Goal: Transaction & Acquisition: Purchase product/service

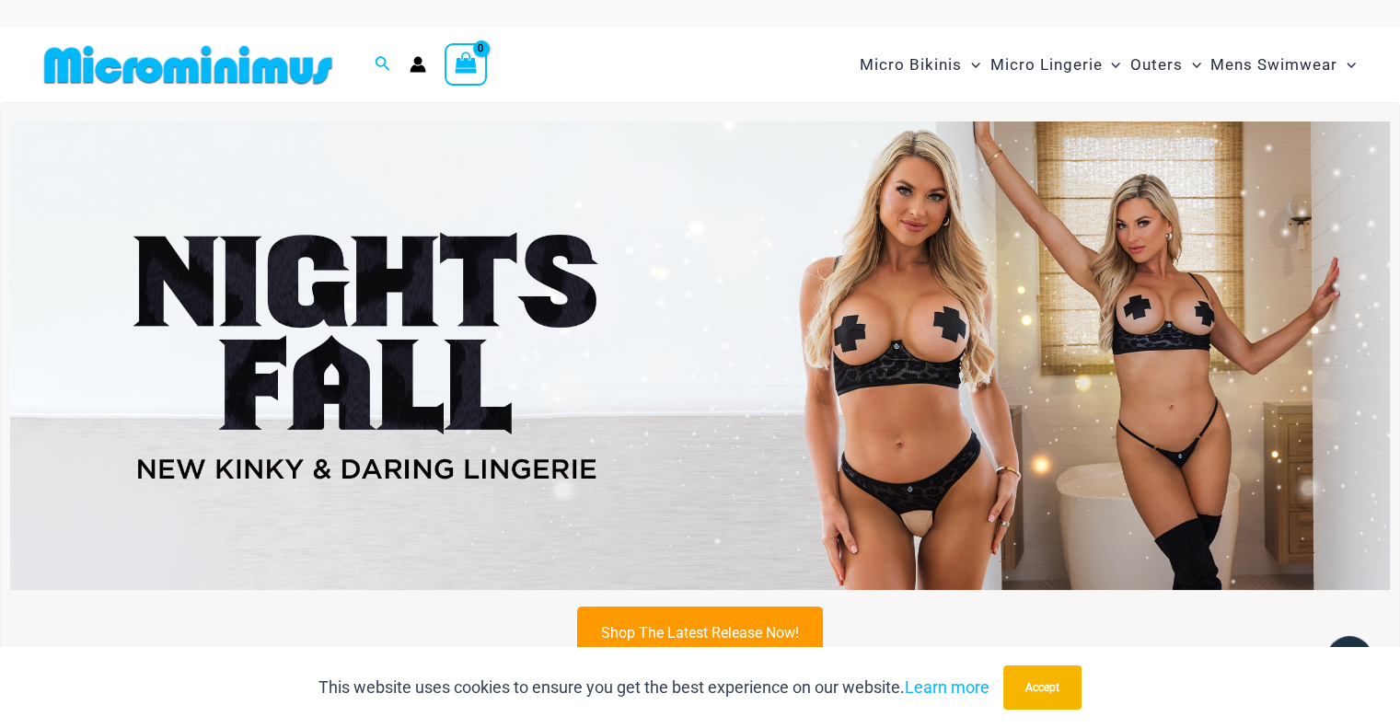
click at [1065, 215] on img at bounding box center [700, 356] width 1380 height 469
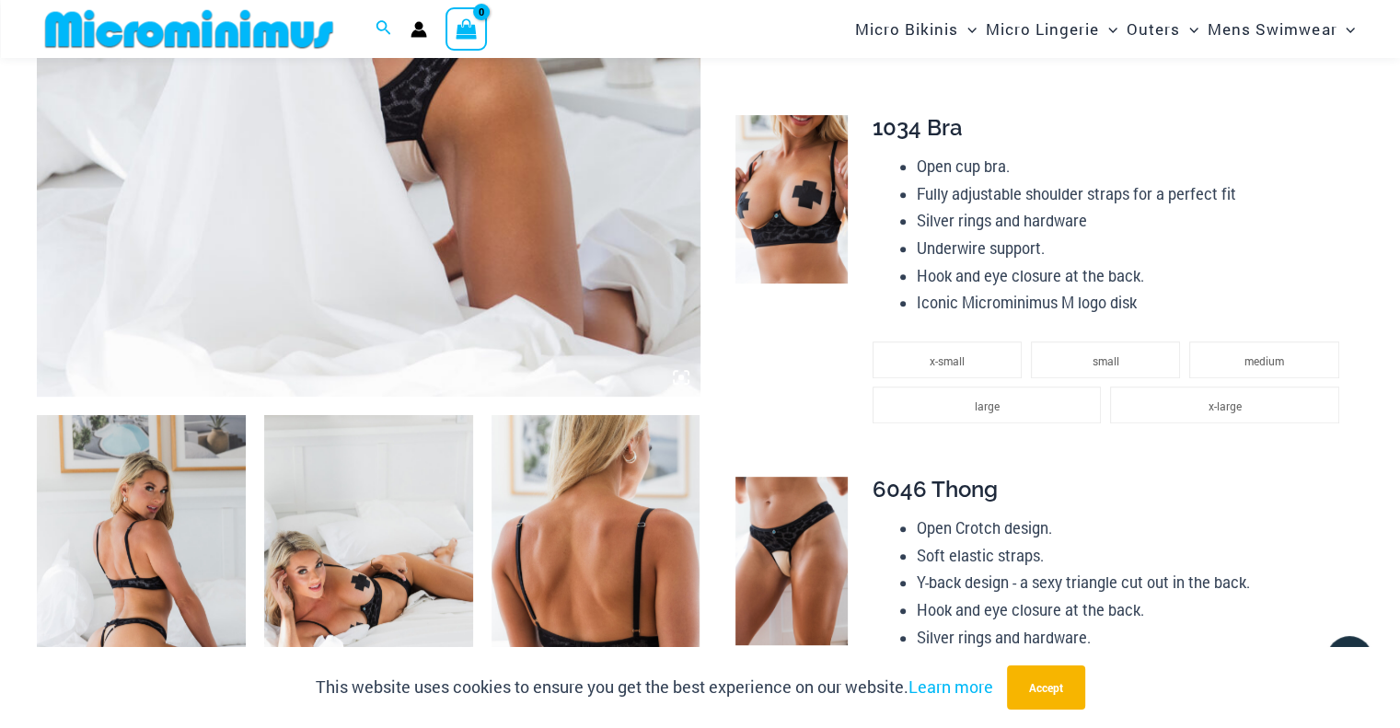
scroll to position [756, 0]
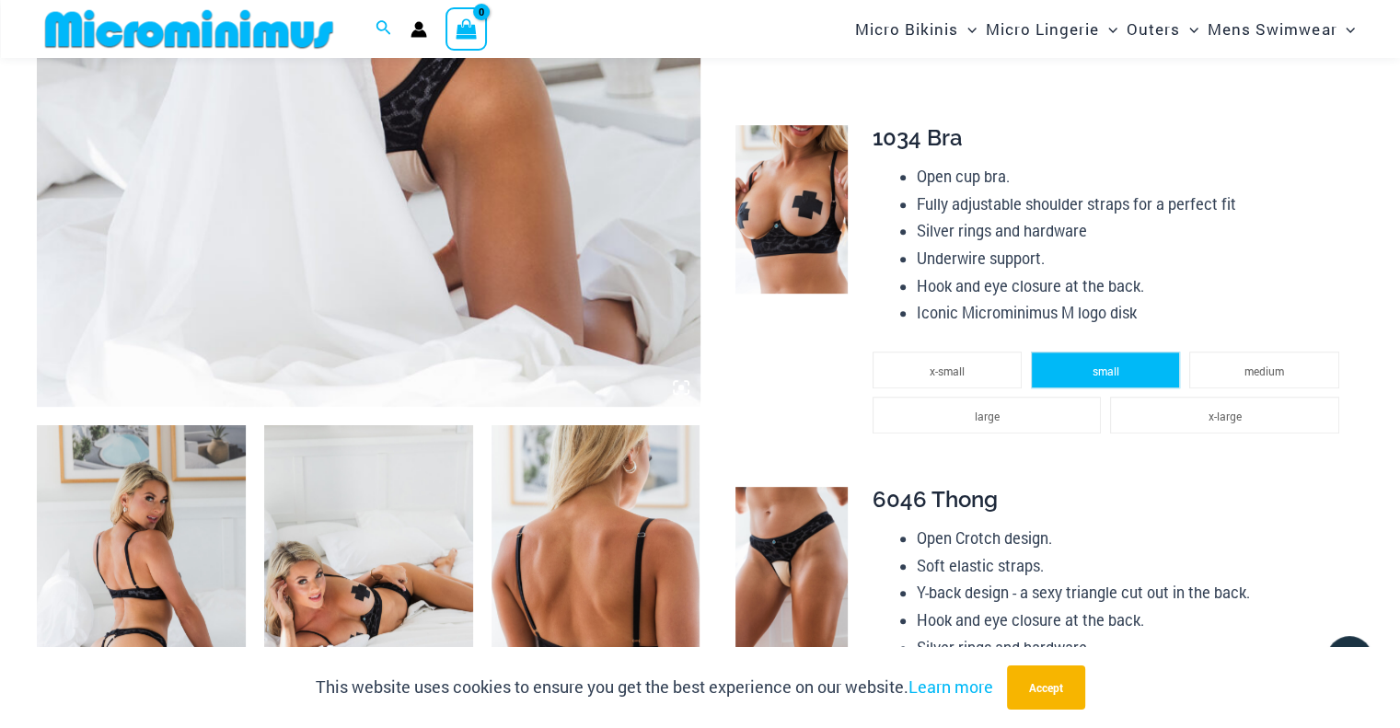
click at [1100, 367] on span "small" at bounding box center [1106, 371] width 27 height 15
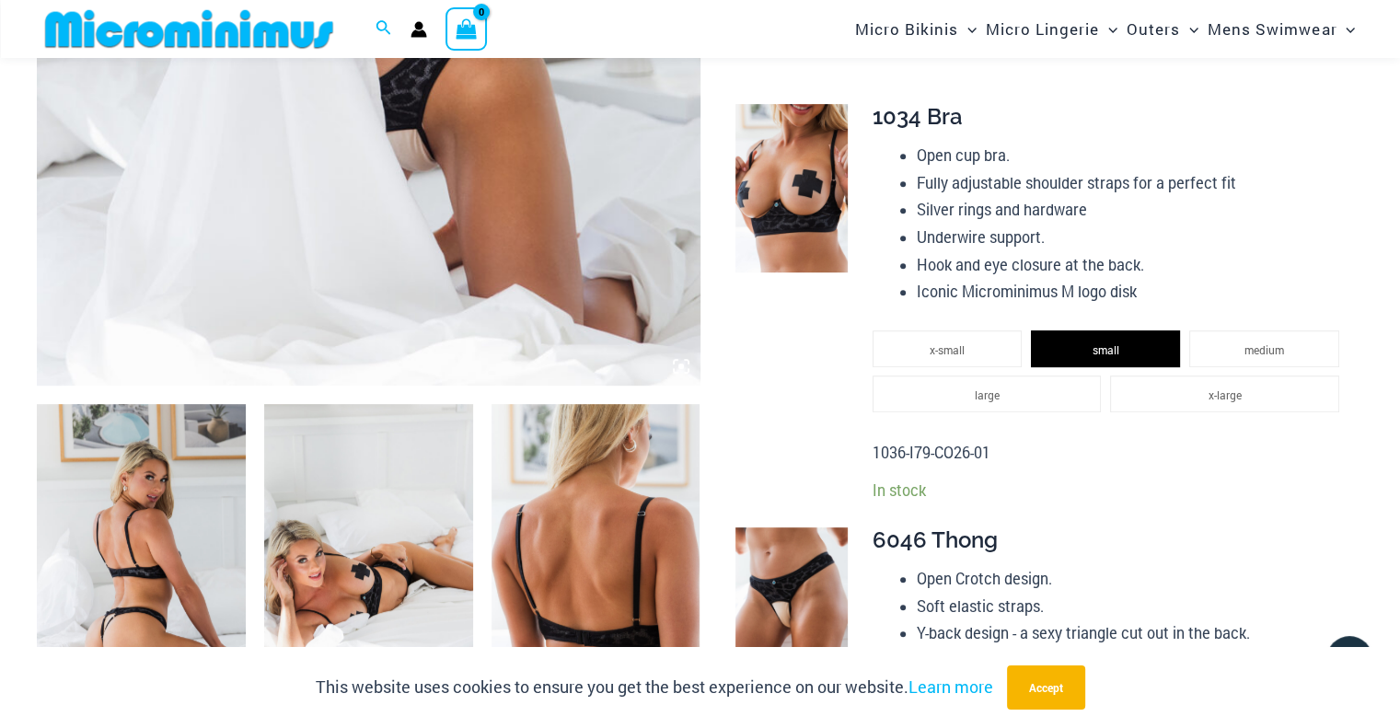
scroll to position [1226, 0]
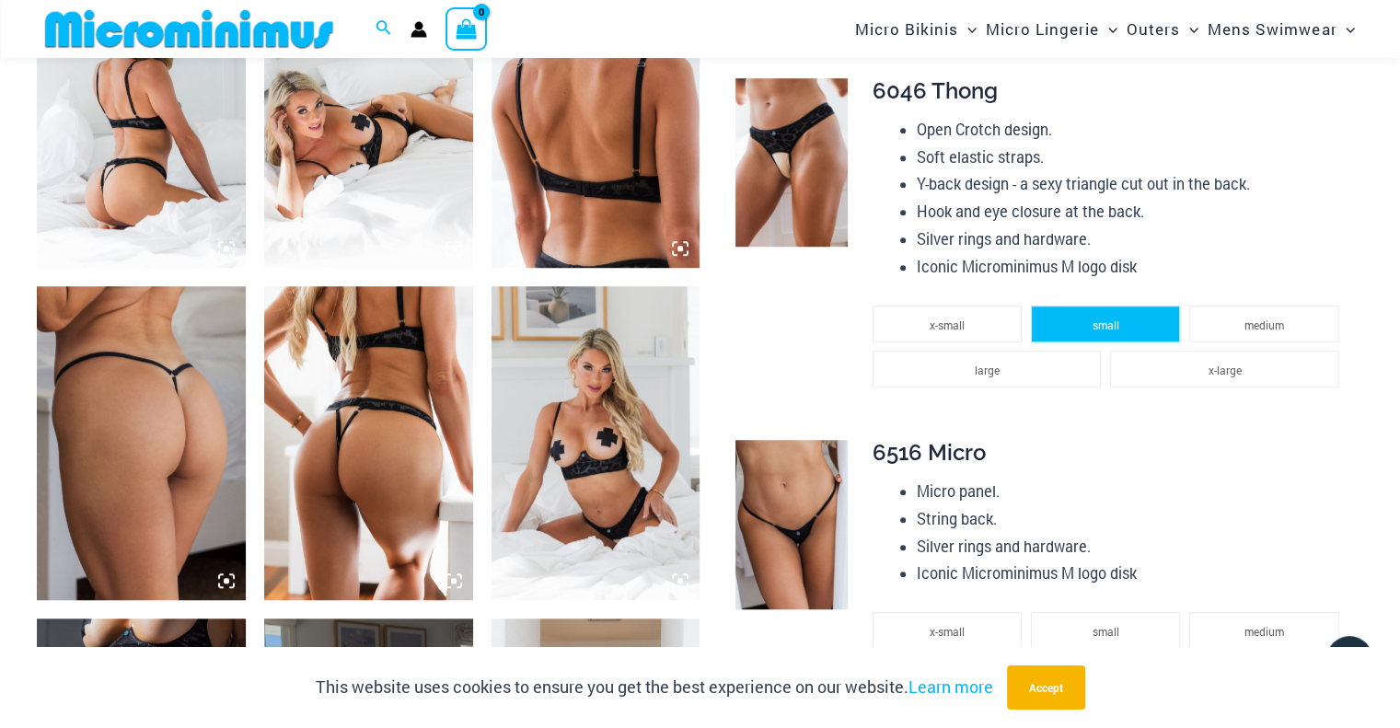
click at [1113, 325] on span "small" at bounding box center [1106, 325] width 27 height 15
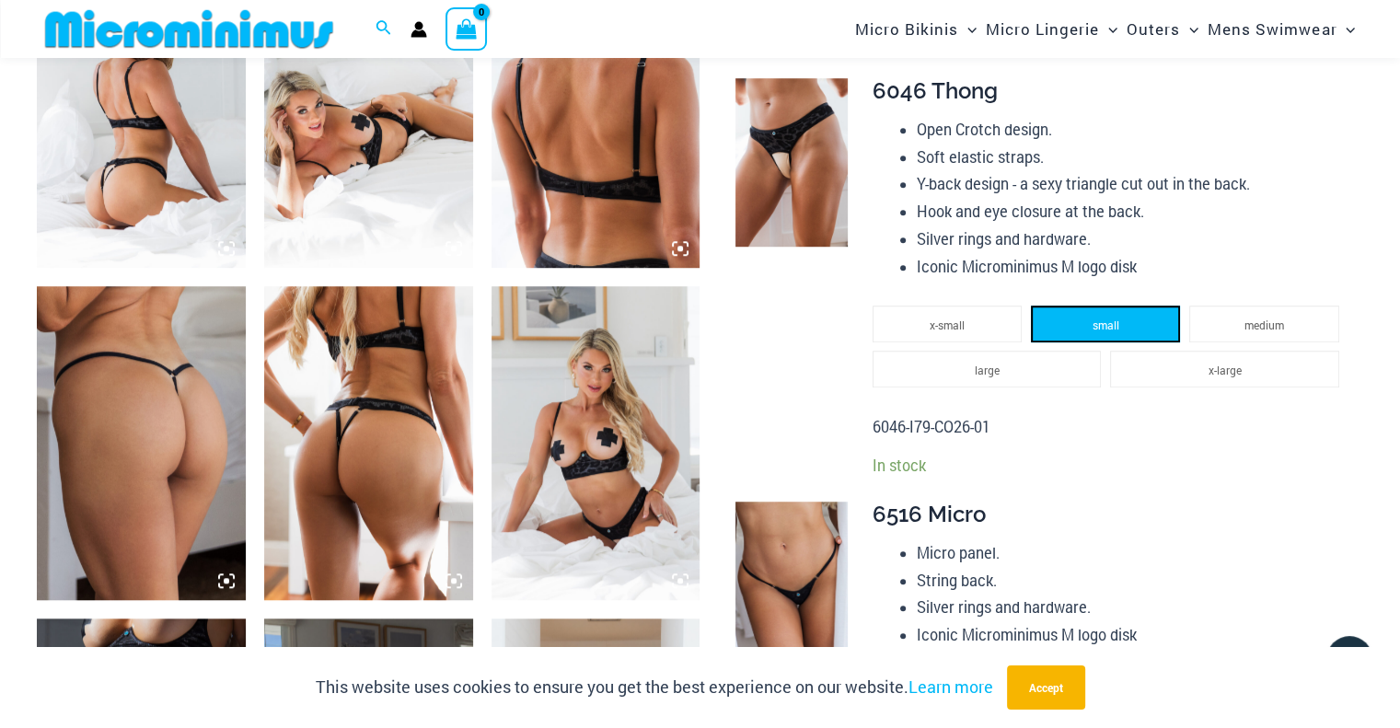
scroll to position [1583, 0]
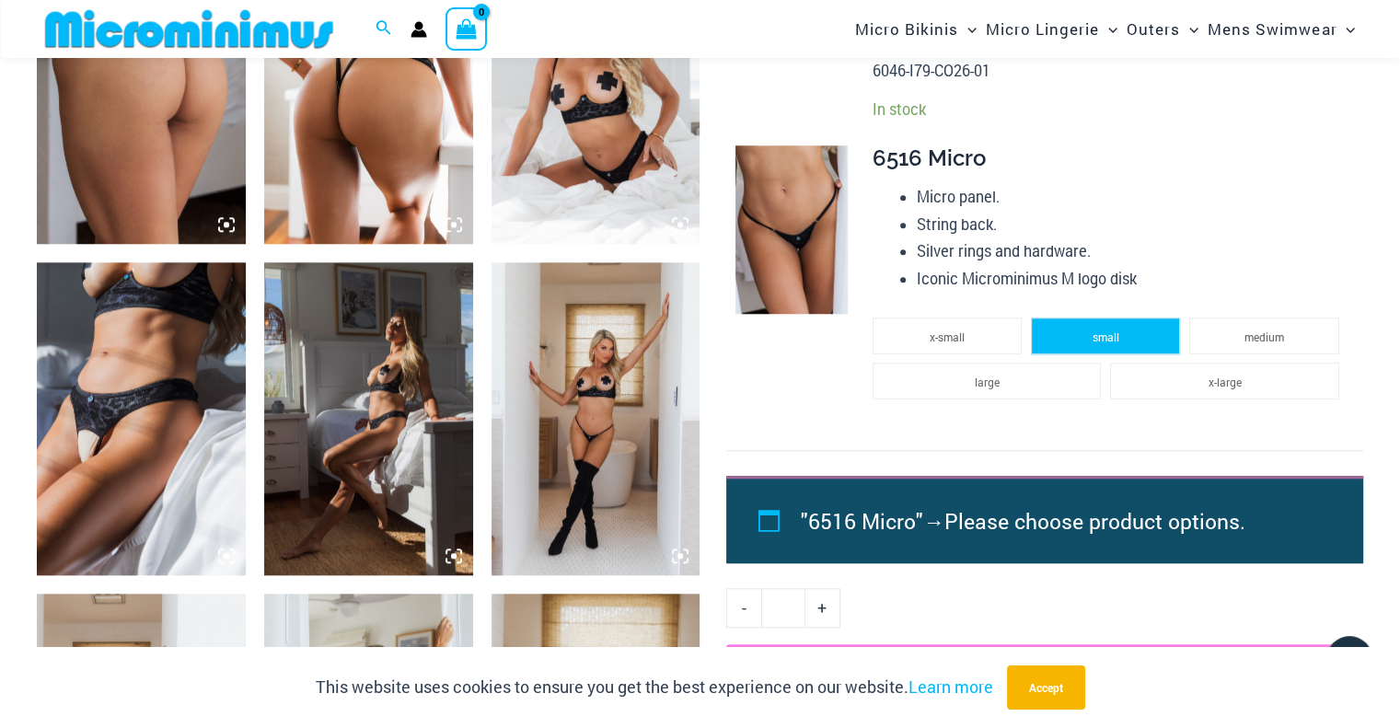
click at [1106, 333] on span "small" at bounding box center [1106, 337] width 27 height 15
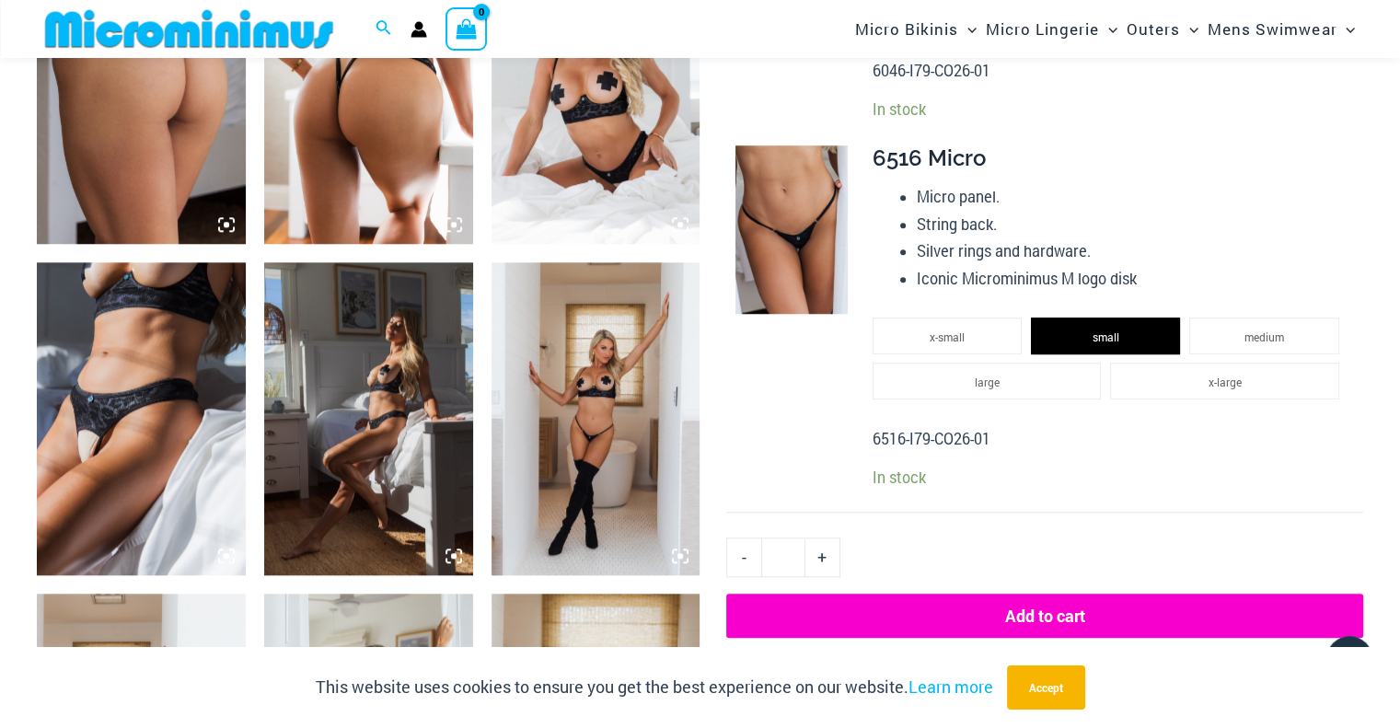
scroll to position [1944, 0]
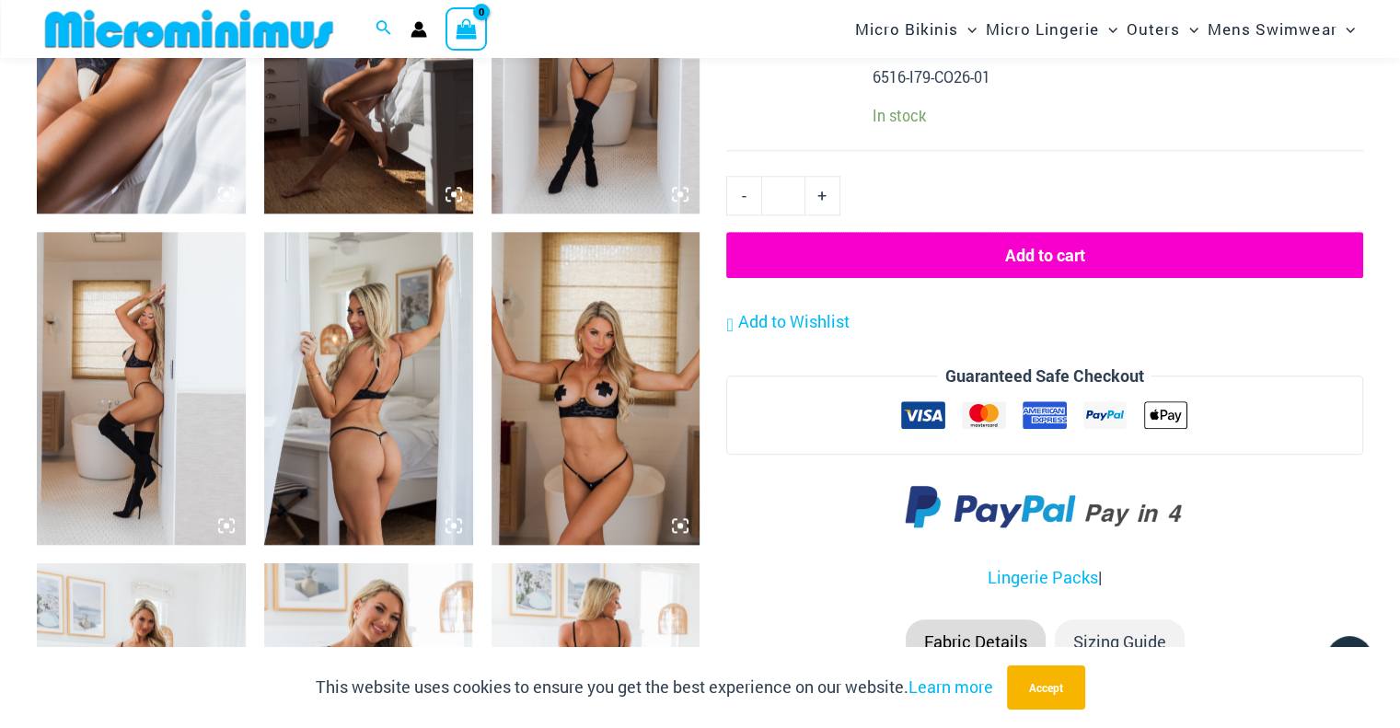
click at [1085, 258] on button "Add to cart" at bounding box center [1044, 255] width 637 height 46
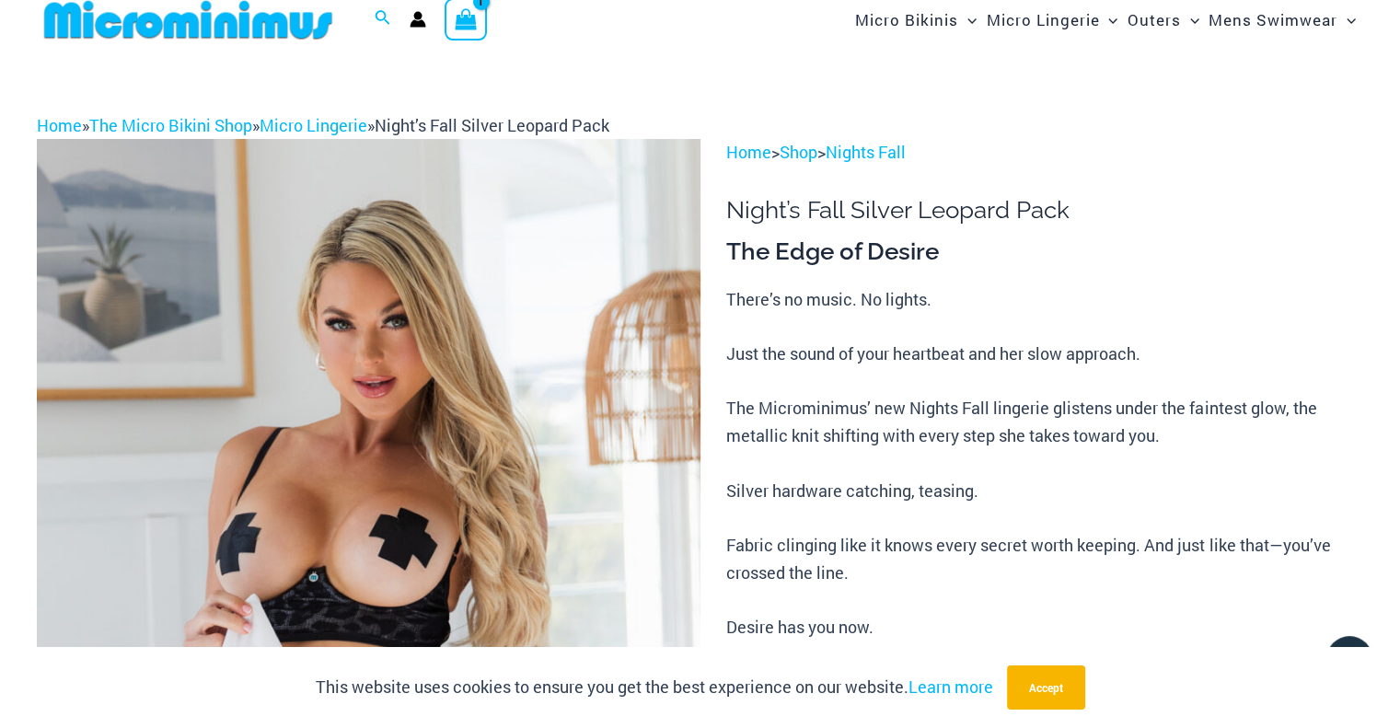
scroll to position [0, 0]
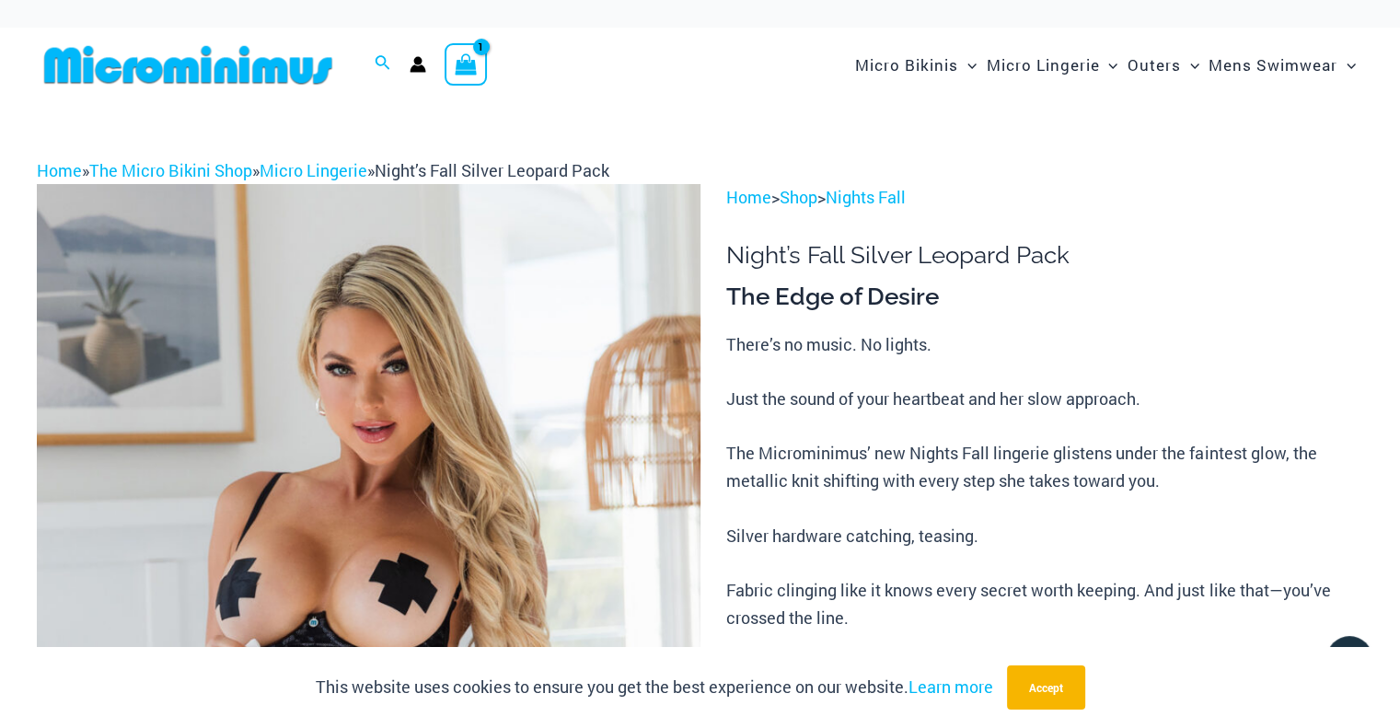
click at [417, 62] on circle "Account icon link" at bounding box center [418, 61] width 8 height 8
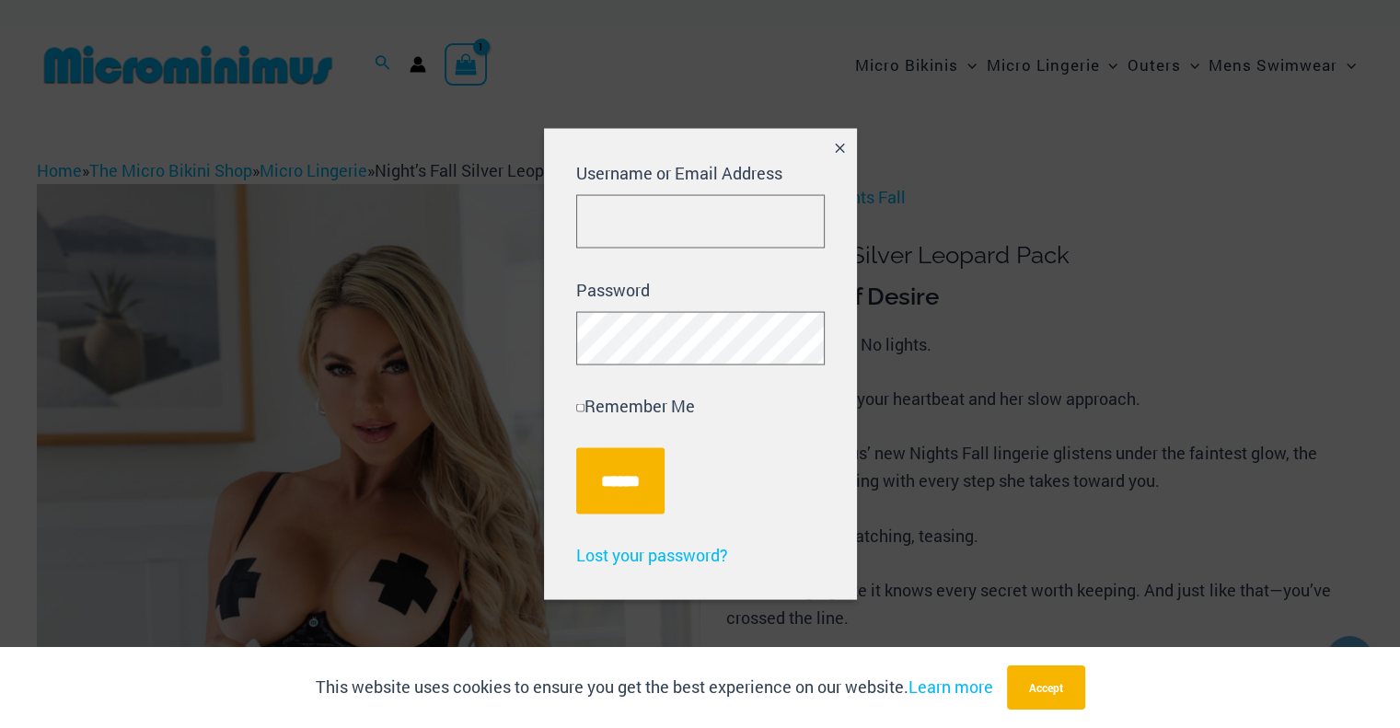
type input "**********"
click at [637, 476] on input "******" at bounding box center [620, 480] width 88 height 66
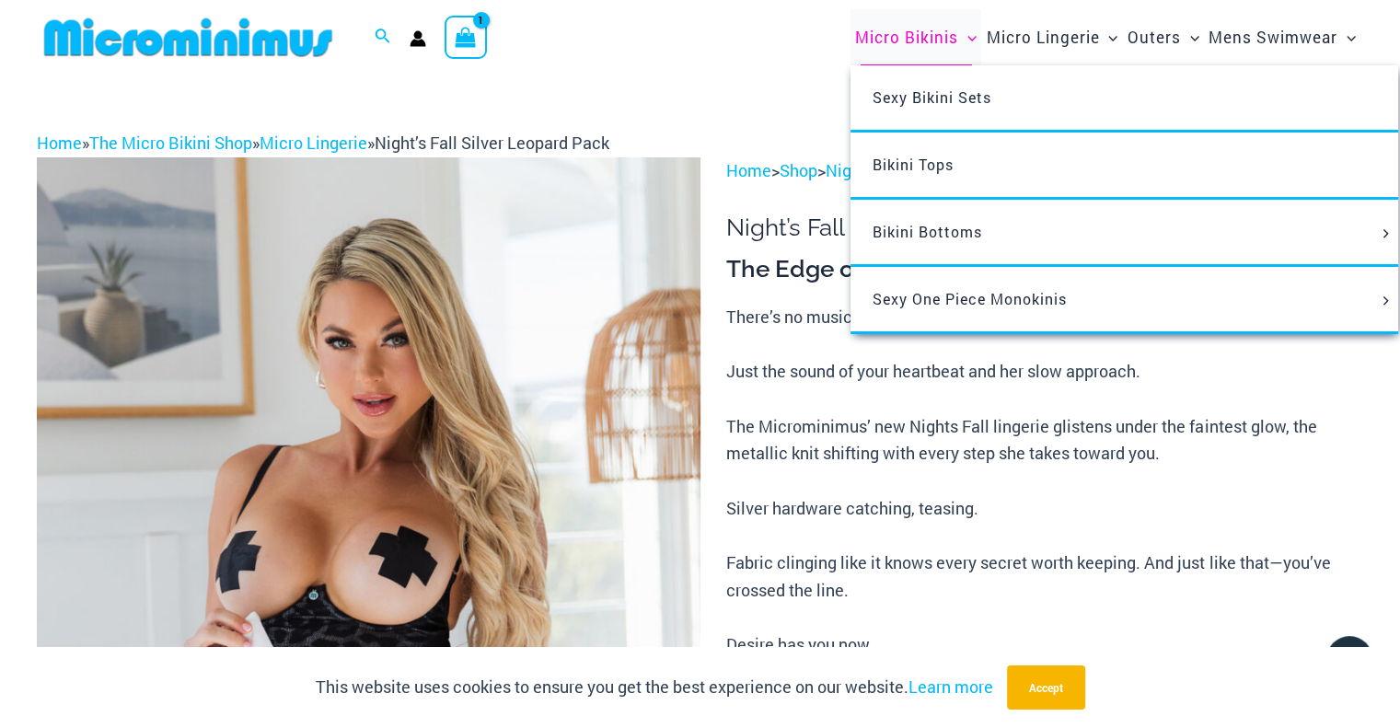
click at [928, 33] on span "Micro Bikinis" at bounding box center [906, 37] width 103 height 47
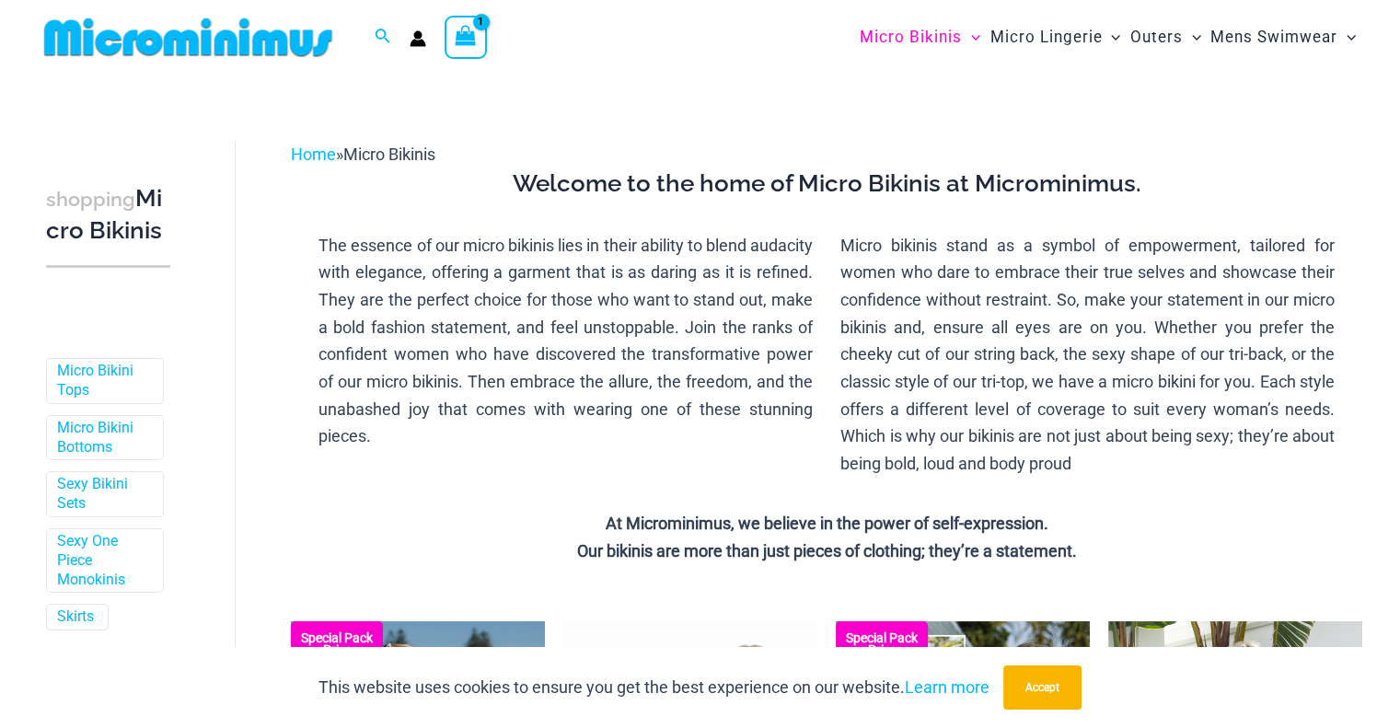
drag, startPoint x: 1405, startPoint y: 35, endPoint x: 1379, endPoint y: 27, distance: 27.1
click at [1379, 27] on div "Search for: Search Search Dashboard Orders Addresses Gift Cards Payment methods…" at bounding box center [700, 37] width 1400 height 75
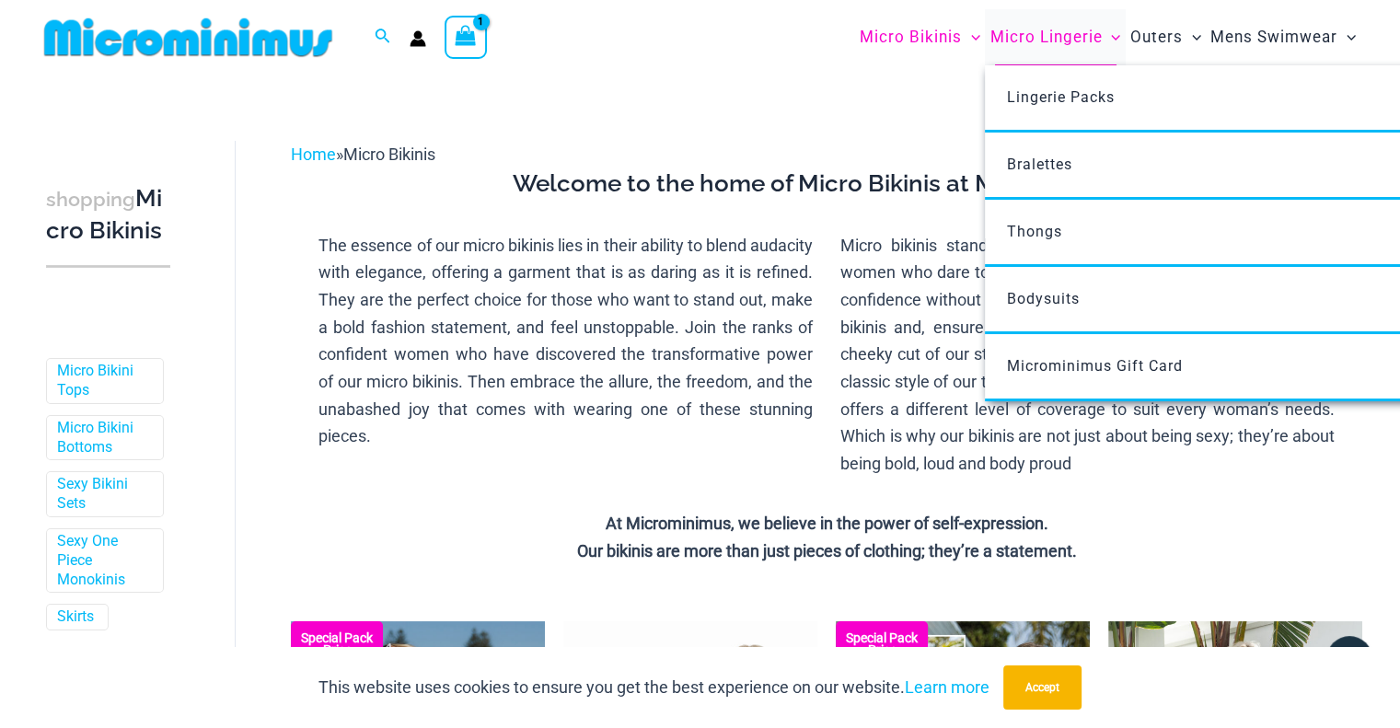
click at [1064, 36] on span "Micro Lingerie" at bounding box center [1046, 37] width 112 height 47
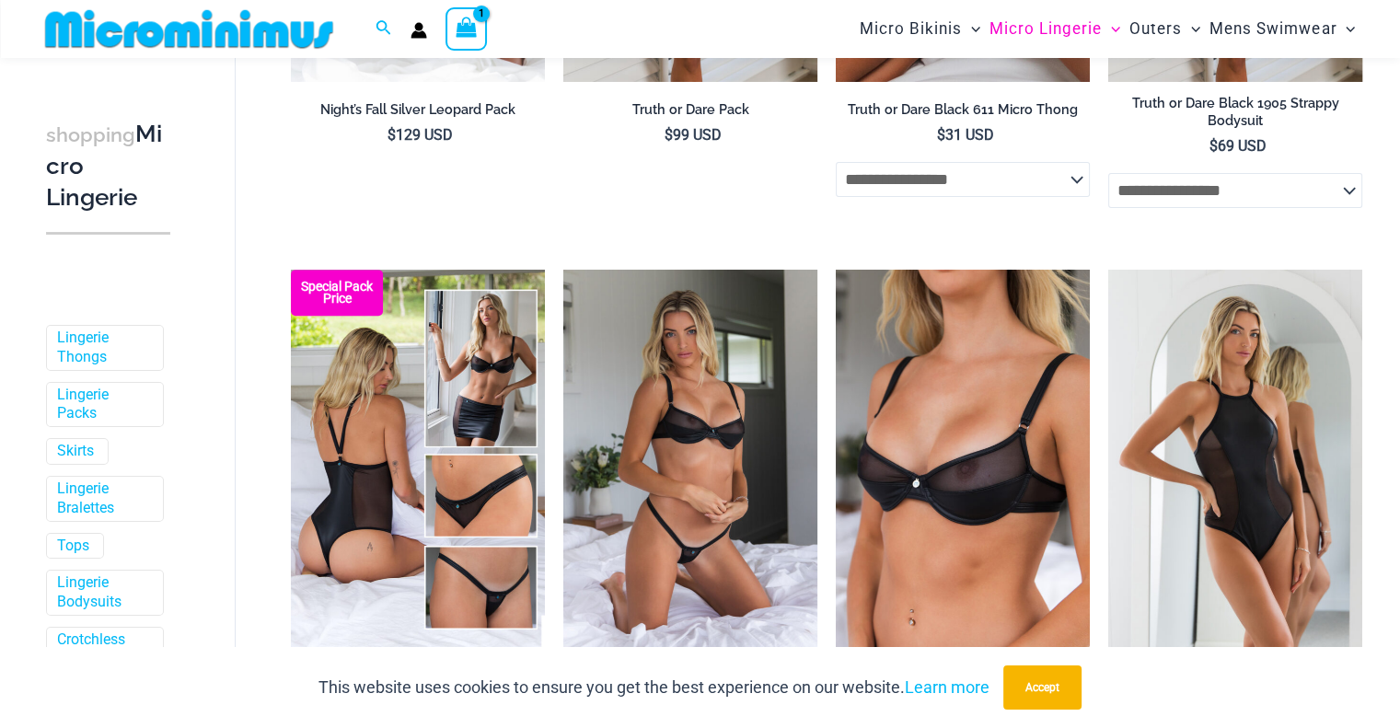
scroll to position [614, 0]
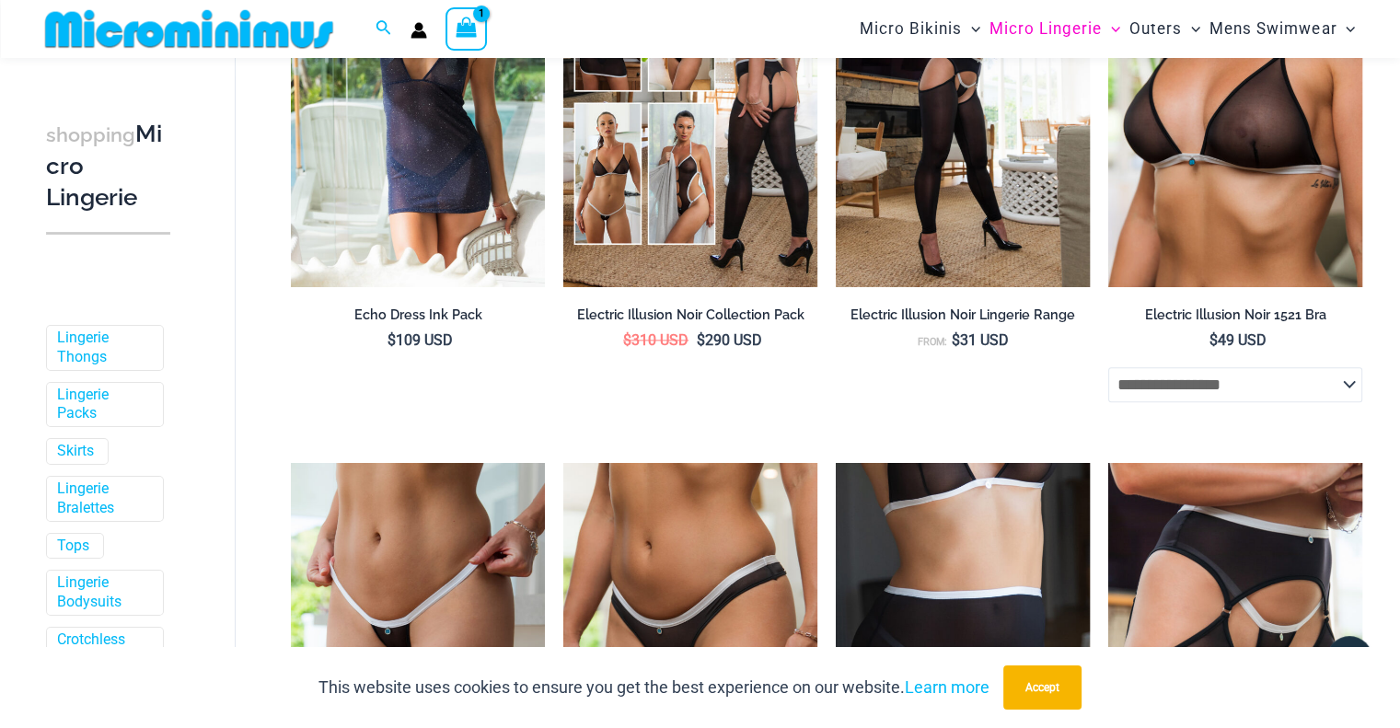
scroll to position [2130, 0]
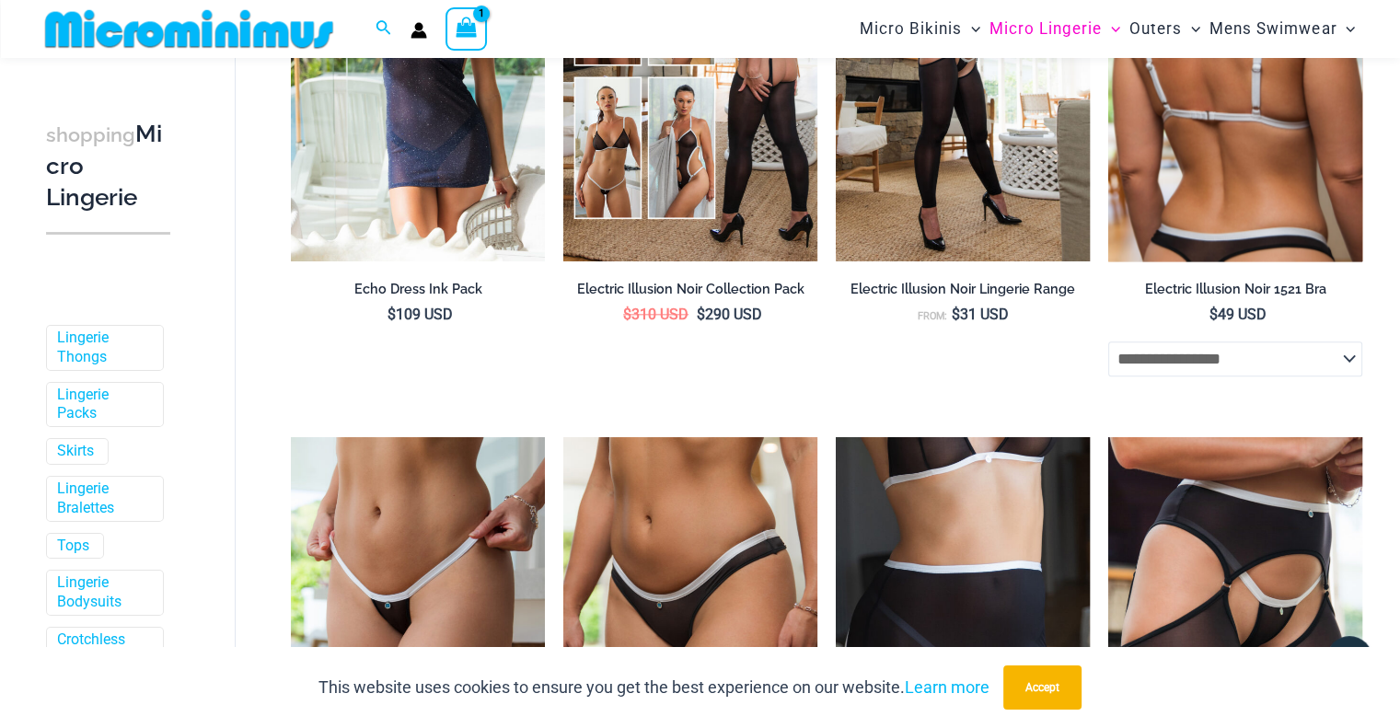
click at [1261, 139] on img at bounding box center [1236, 70] width 254 height 381
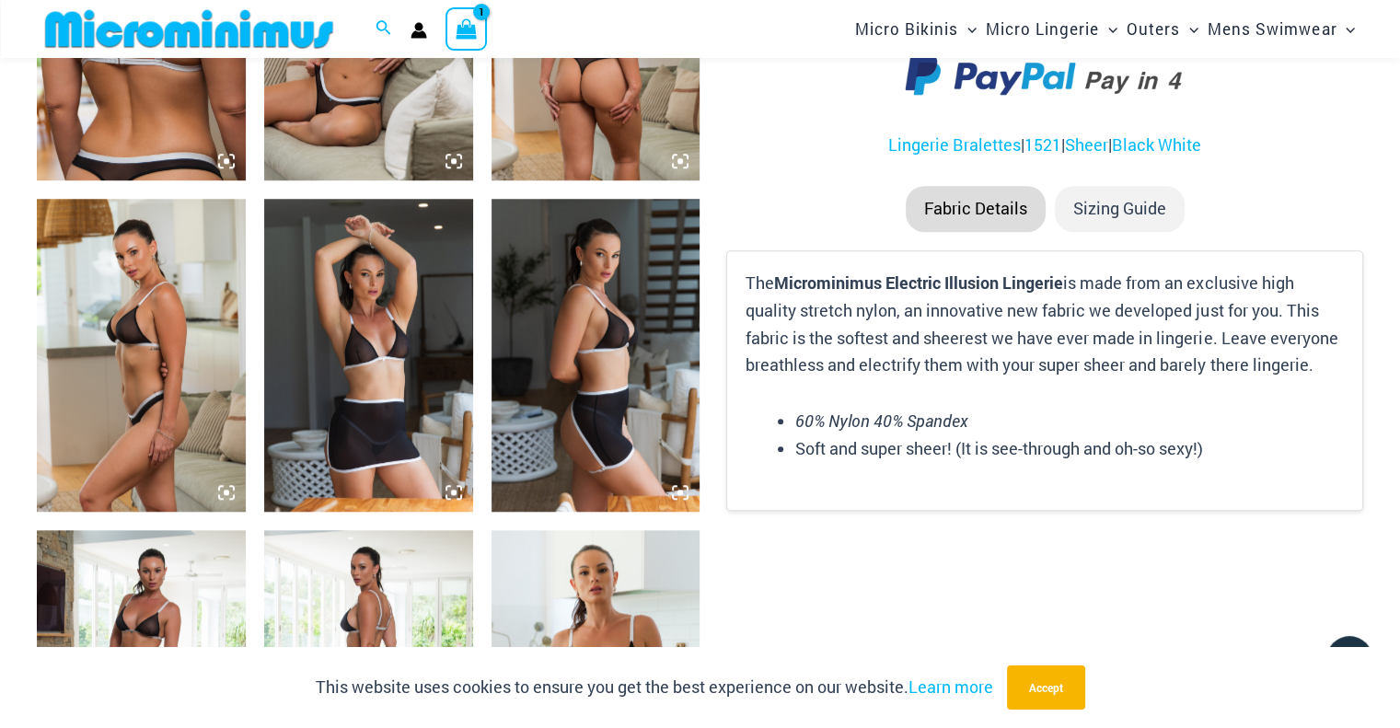
scroll to position [1318, 0]
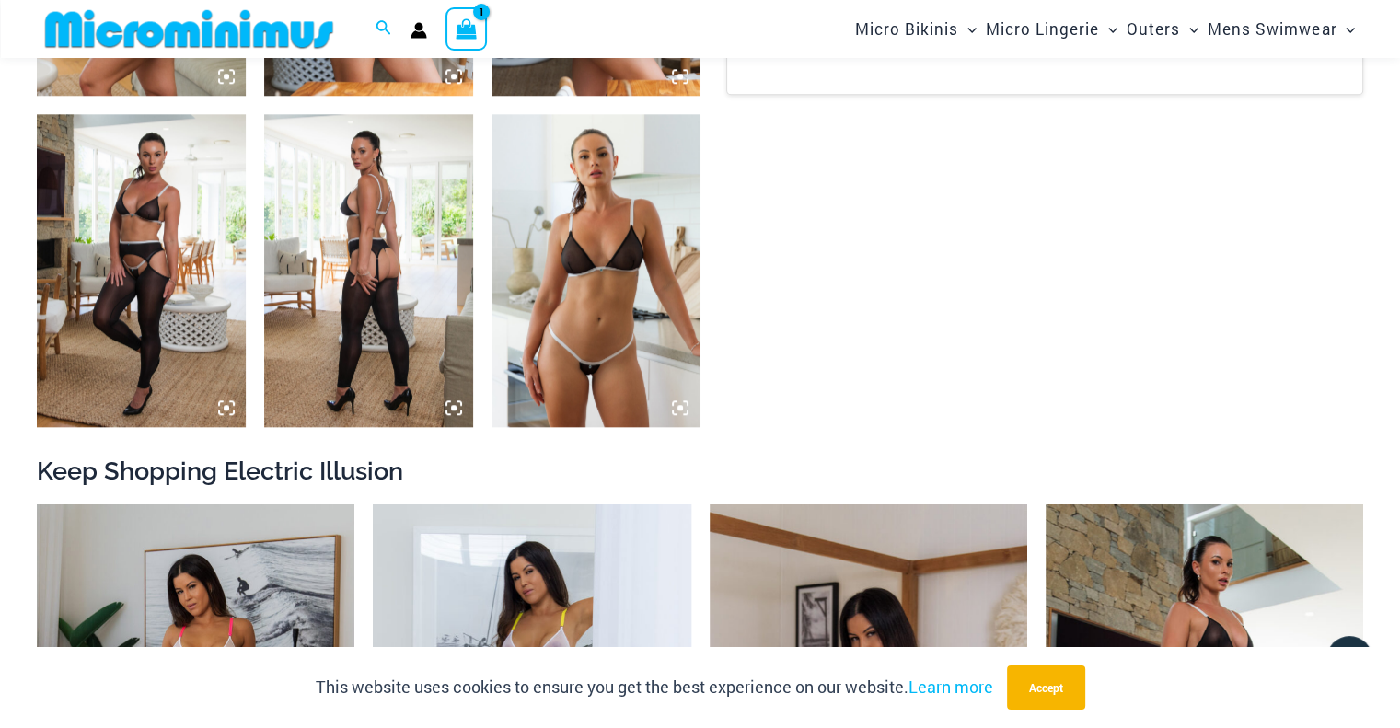
drag, startPoint x: 1403, startPoint y: 27, endPoint x: 1387, endPoint y: 160, distance: 134.5
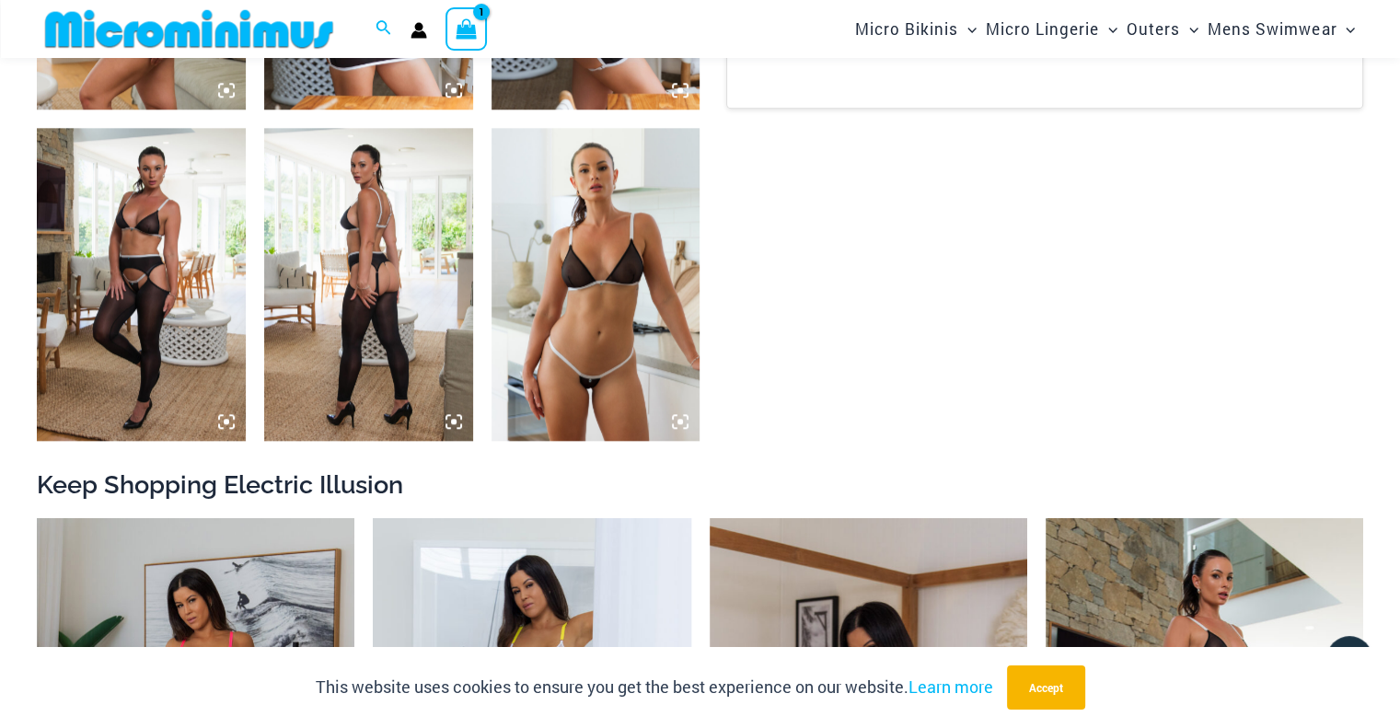
click at [635, 227] on img at bounding box center [596, 284] width 209 height 313
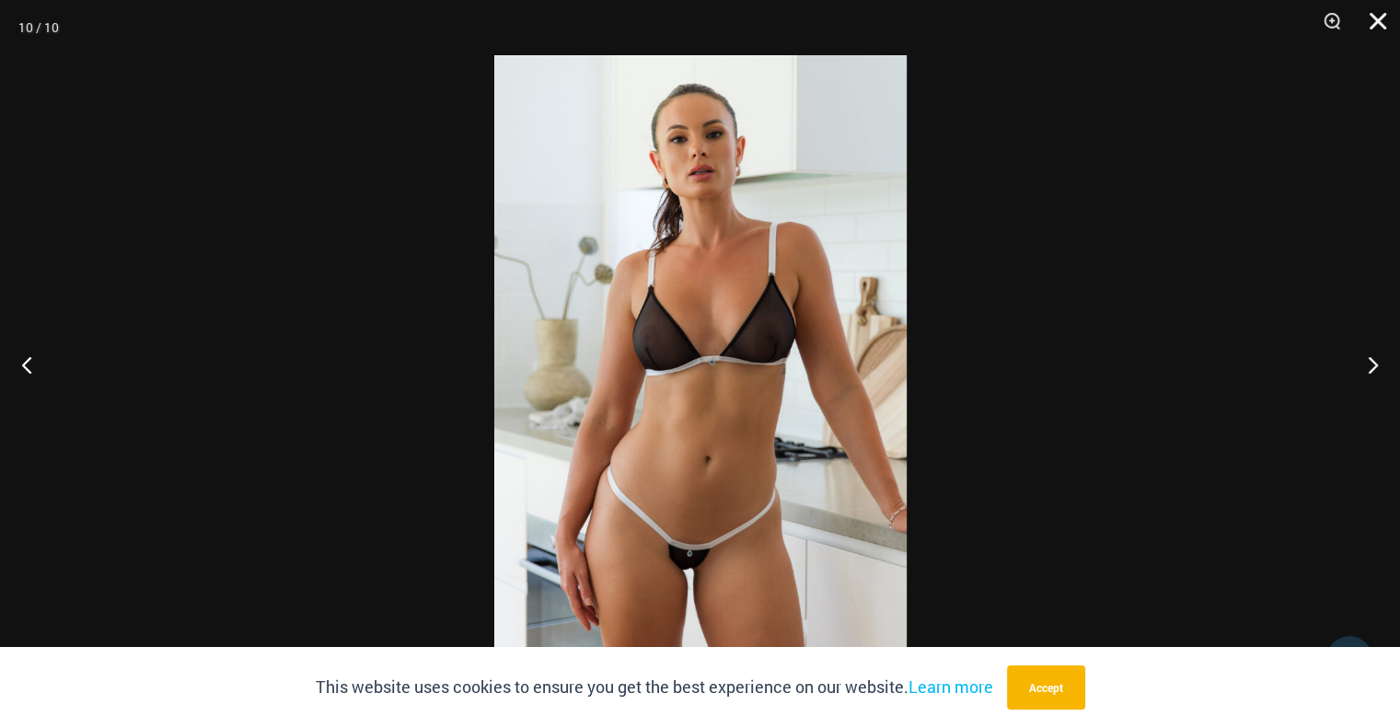
click at [1378, 13] on button "Close" at bounding box center [1372, 27] width 46 height 55
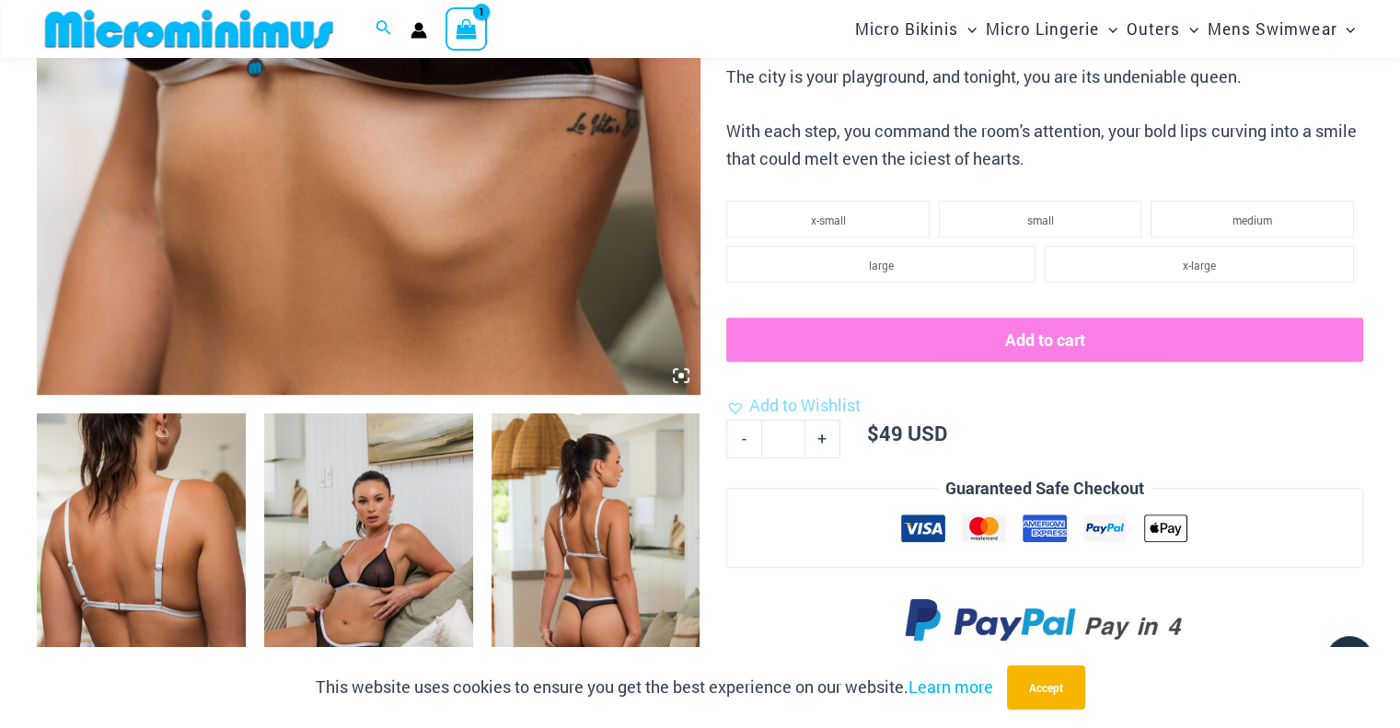
scroll to position [0, 0]
